Goal: Navigation & Orientation: Find specific page/section

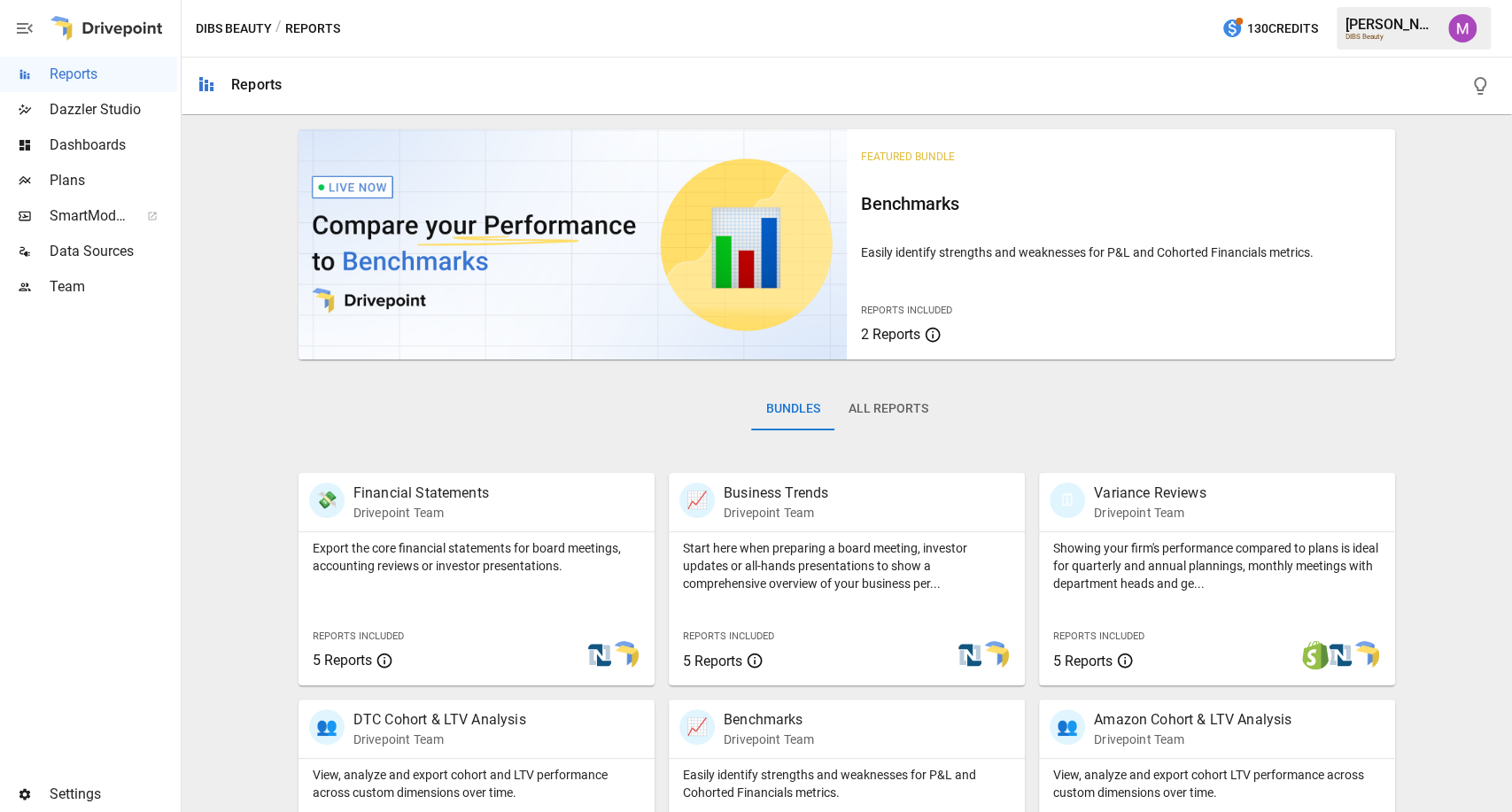
click at [107, 180] on span "Plans" at bounding box center [113, 180] width 127 height 21
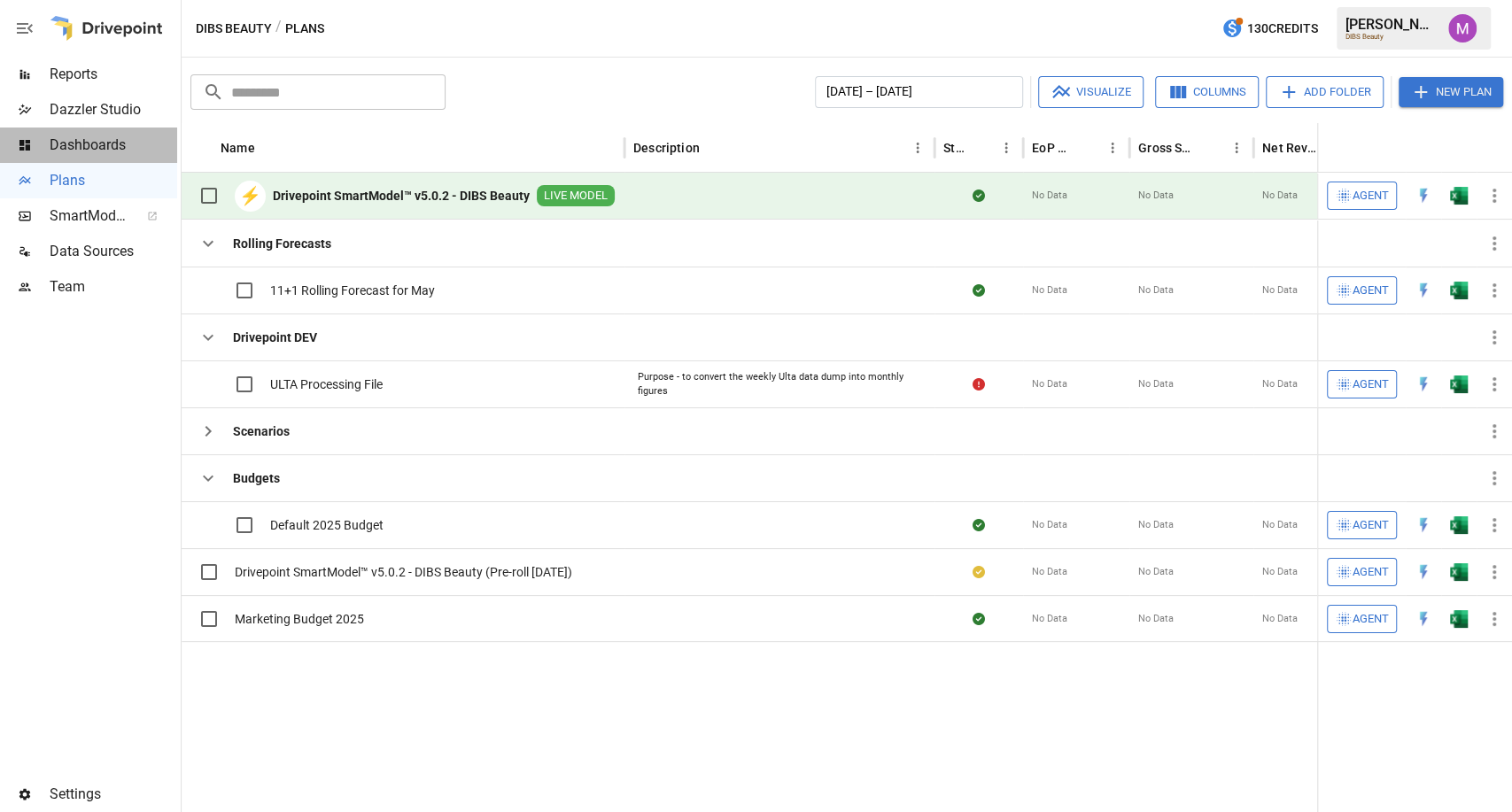
click at [107, 139] on span "Dashboards" at bounding box center [113, 145] width 127 height 21
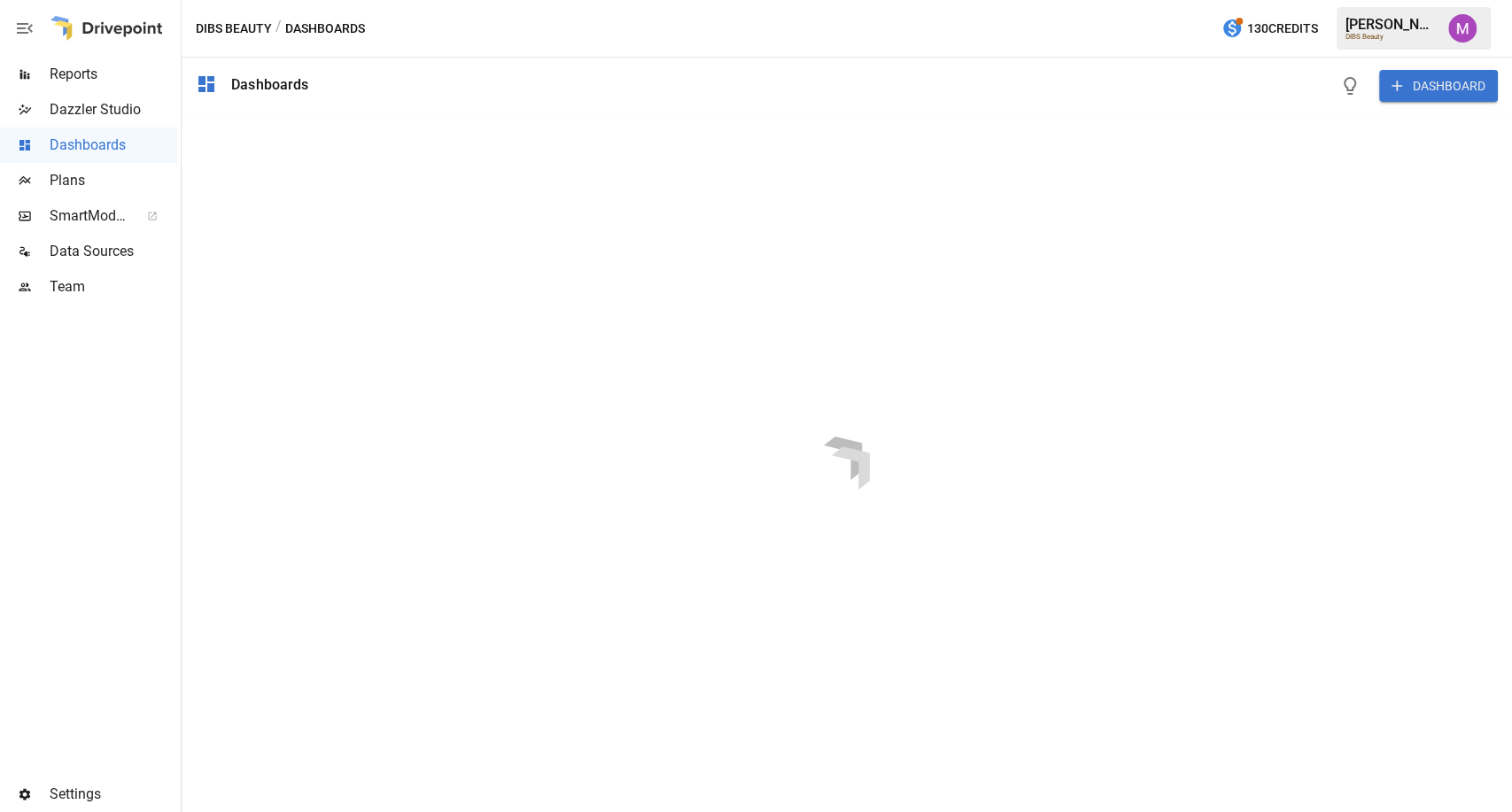
click at [102, 69] on span "Reports" at bounding box center [113, 74] width 127 height 21
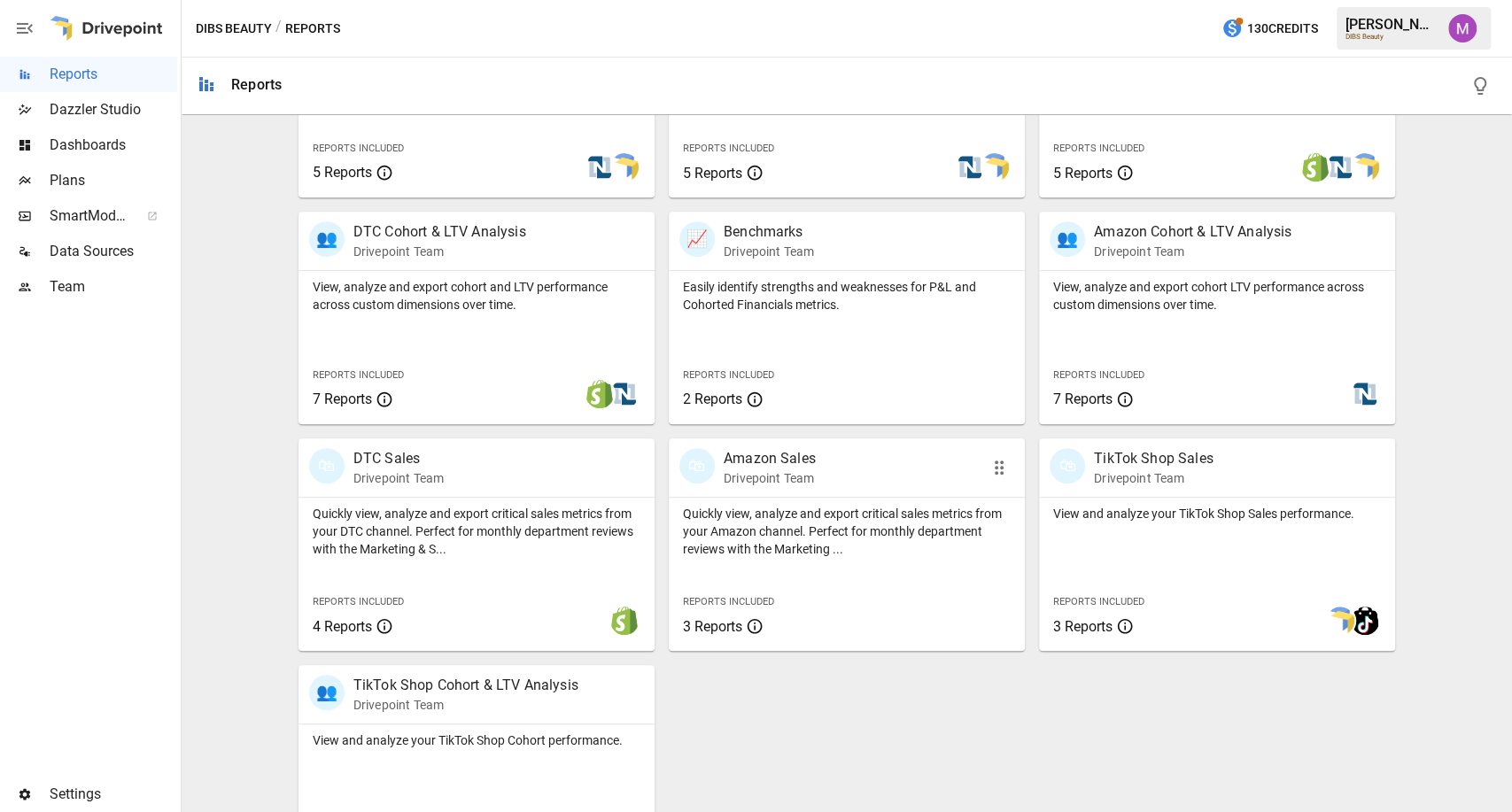
scroll to position [489, 0]
click at [491, 511] on p "Quickly view, analyze and export critical sales metrics from your DTC channel. …" at bounding box center [476, 531] width 328 height 53
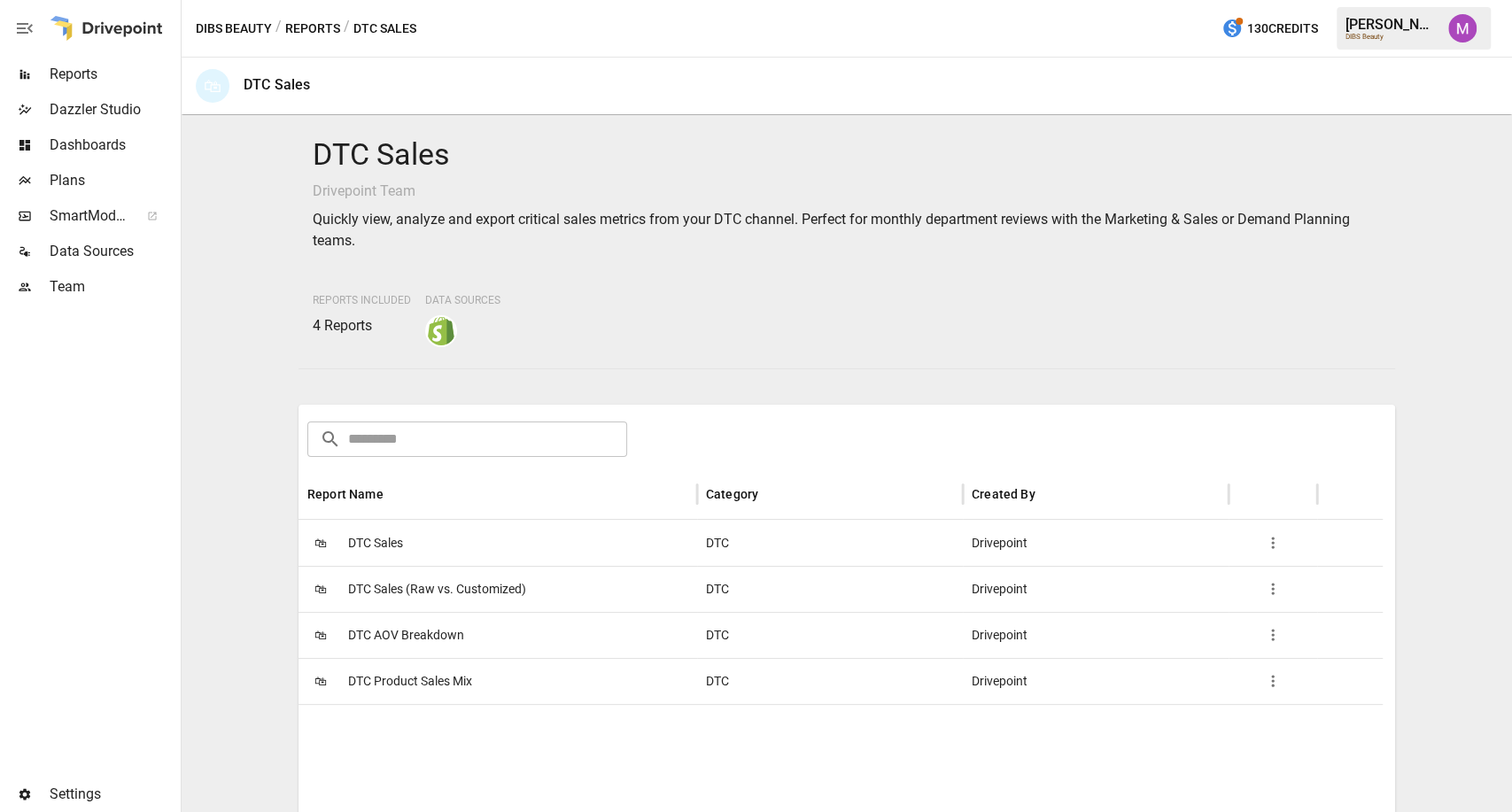
click at [429, 538] on div "🛍 DTC Sales" at bounding box center [498, 543] width 399 height 46
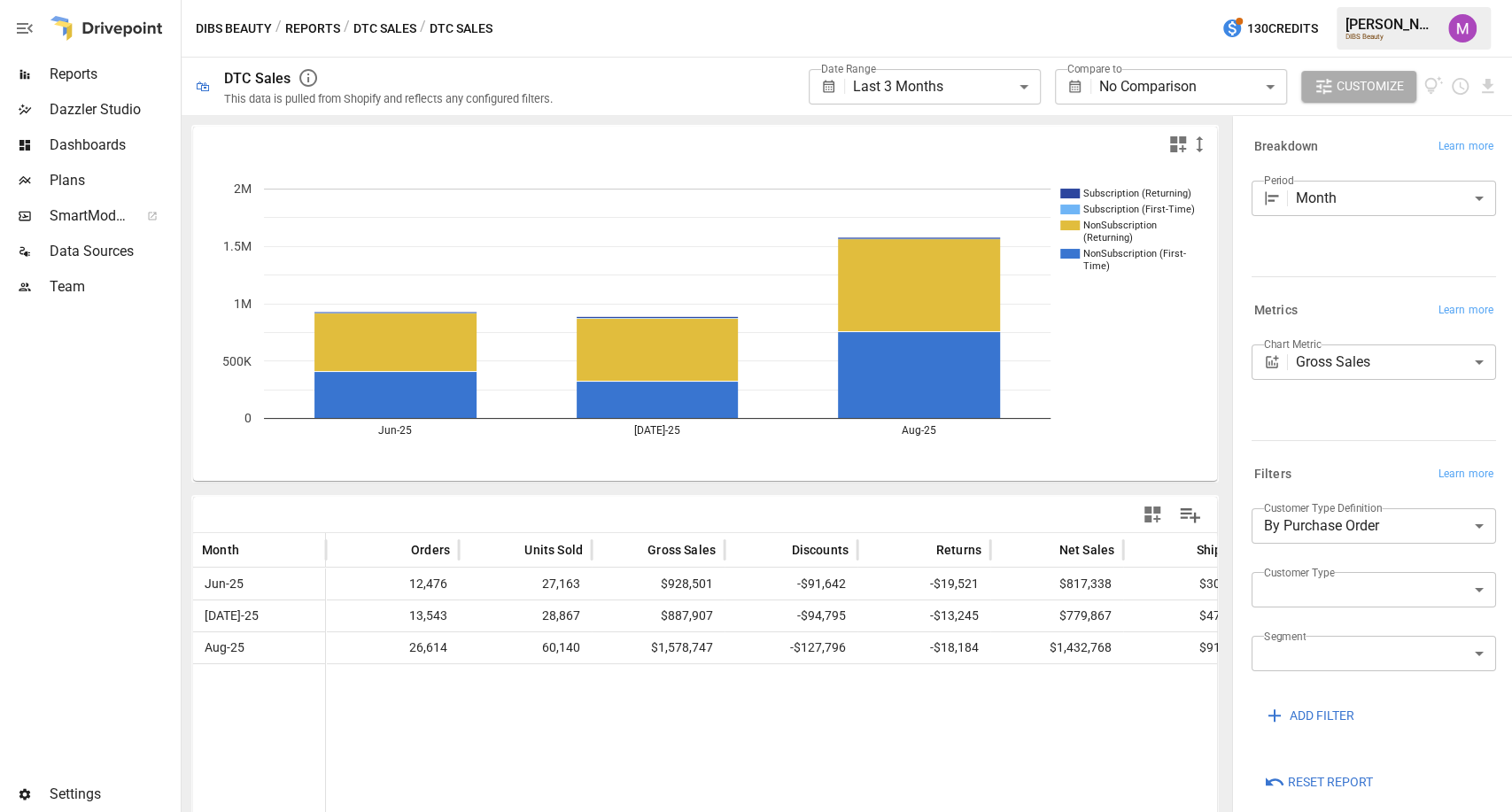
click at [56, 179] on span "Plans" at bounding box center [113, 180] width 127 height 21
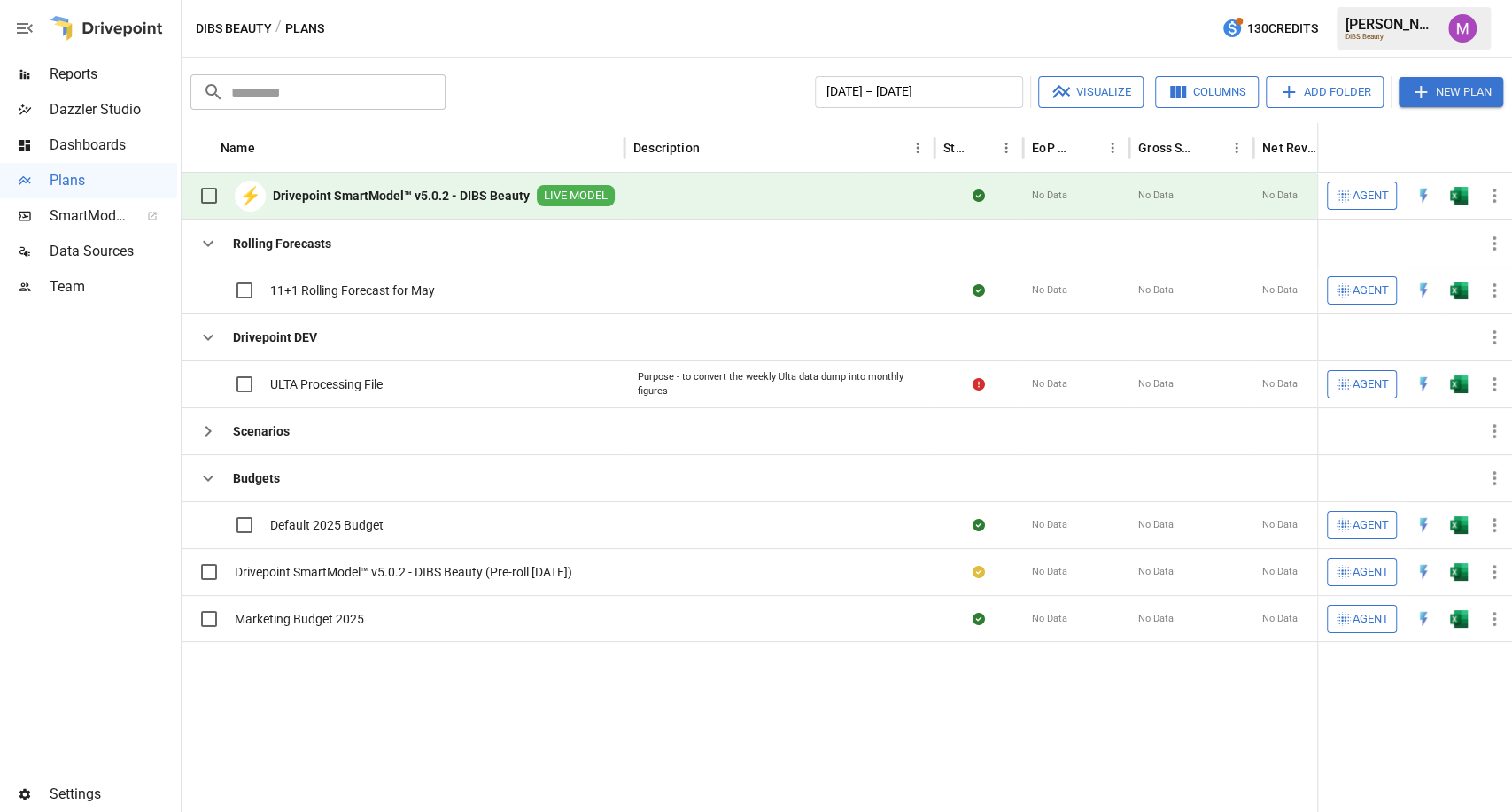
click at [519, 210] on div "⚡ Drivepoint SmartModel™ v5.0.2 - DIBS Beauty LIVE MODEL" at bounding box center [402, 196] width 424 height 37
click at [484, 184] on div "⚡ Drivepoint SmartModel™ v5.0.2 - DIBS Beauty LIVE MODEL" at bounding box center [402, 196] width 424 height 37
click at [361, 198] on b "Drivepoint SmartModel™ v5.0.2 - DIBS Beauty" at bounding box center [401, 195] width 257 height 17
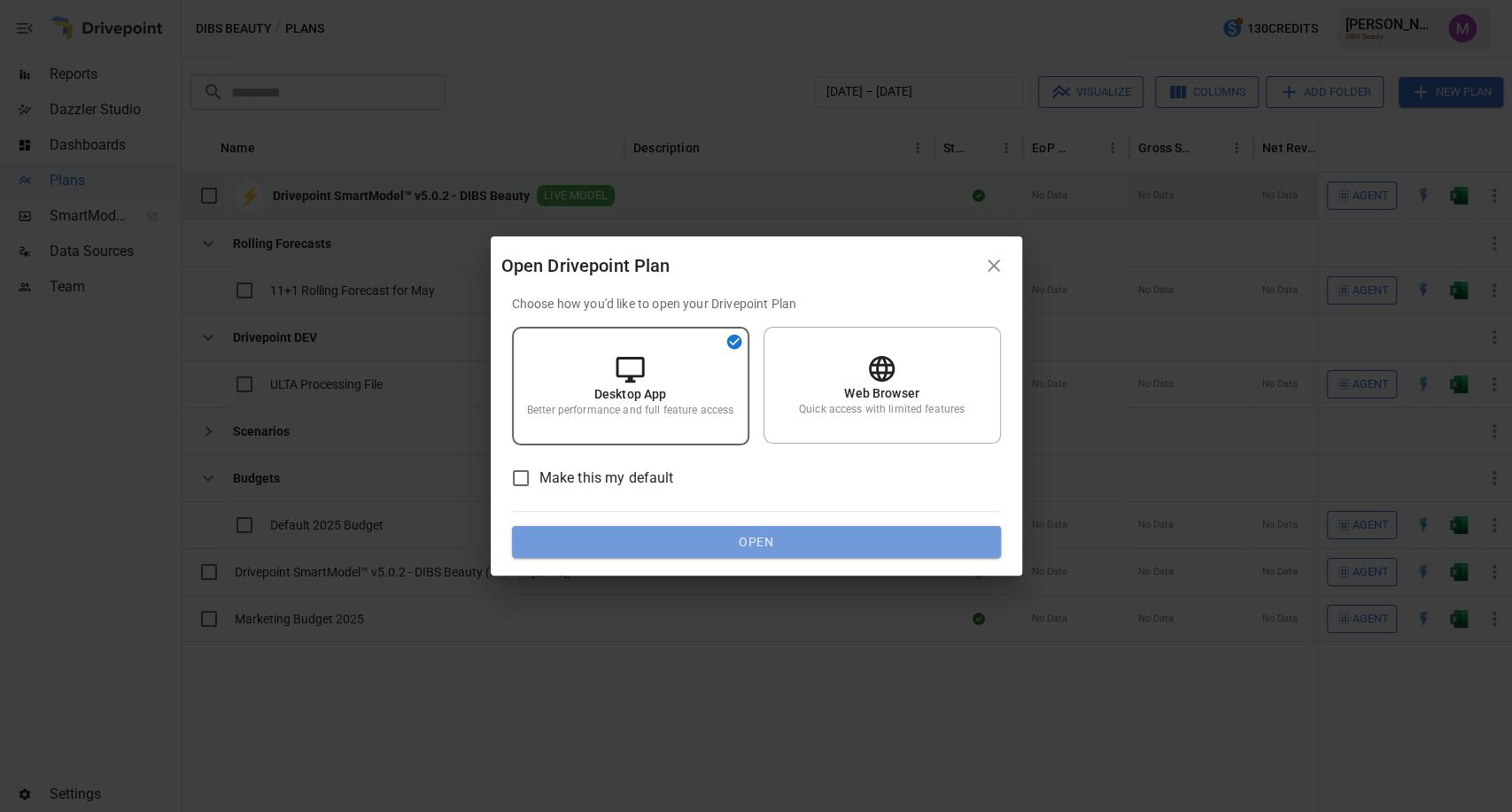
click at [800, 533] on button "Open" at bounding box center [756, 542] width 489 height 32
